Goal: Navigation & Orientation: Find specific page/section

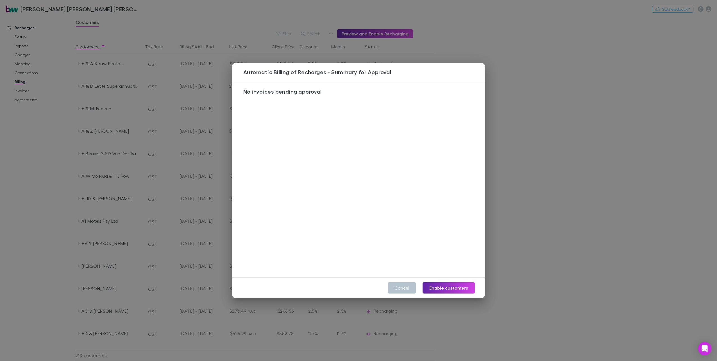
click at [399, 288] on button "Cancel" at bounding box center [402, 287] width 28 height 11
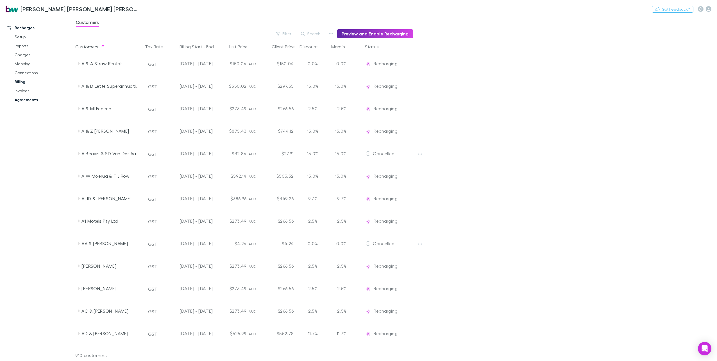
click at [35, 103] on link "Agreements" at bounding box center [43, 99] width 69 height 9
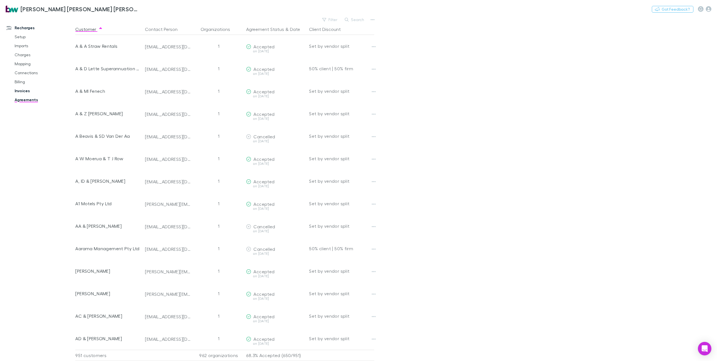
click at [18, 90] on link "Invoices" at bounding box center [43, 90] width 69 height 9
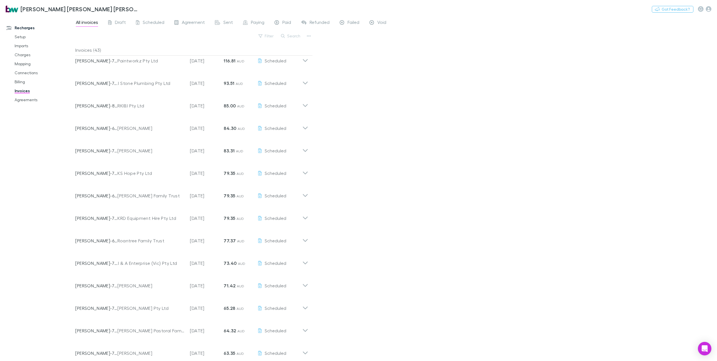
scroll to position [188, 0]
click at [304, 63] on icon at bounding box center [305, 58] width 6 height 11
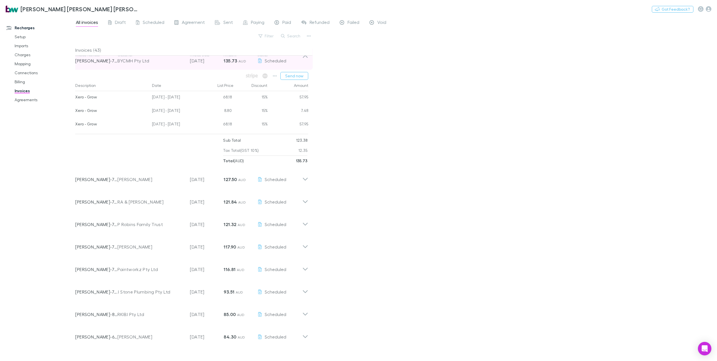
click at [306, 57] on icon at bounding box center [305, 58] width 6 height 11
